Goal: Use online tool/utility: Utilize a website feature to perform a specific function

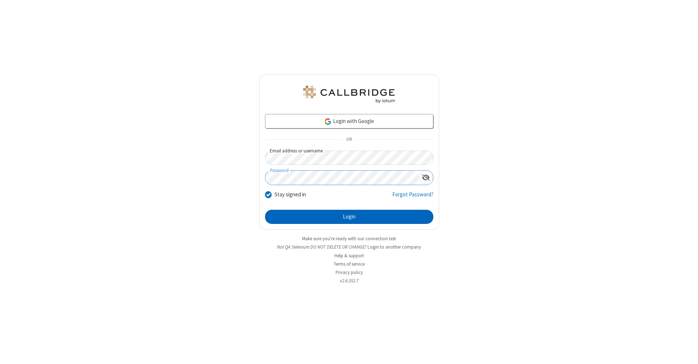
click at [349, 217] on button "Login" at bounding box center [349, 217] width 168 height 15
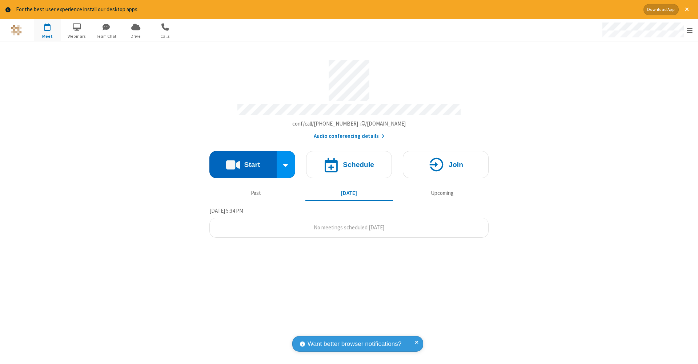
click at [243, 161] on button "Start" at bounding box center [242, 164] width 67 height 27
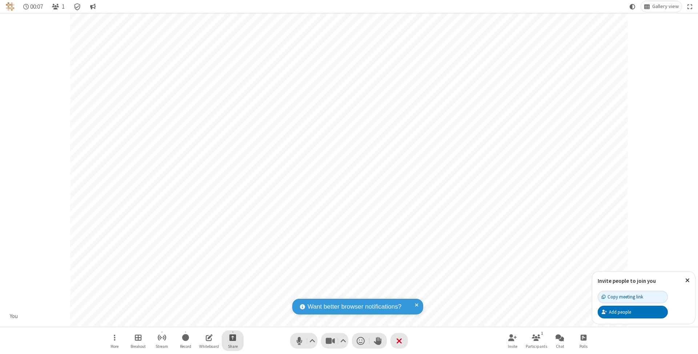
click at [232, 338] on span "Start sharing" at bounding box center [232, 337] width 7 height 9
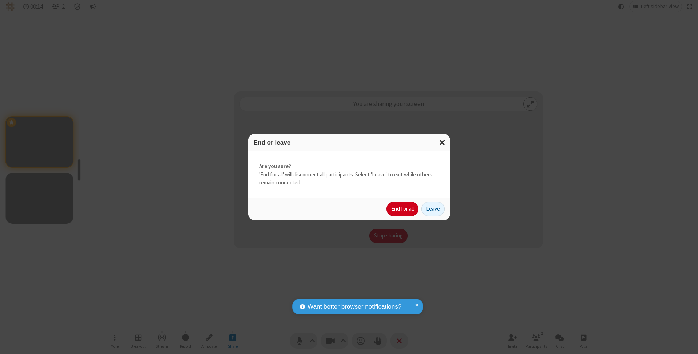
click at [403, 209] on button "End for all" at bounding box center [402, 209] width 32 height 15
